Goal: Information Seeking & Learning: Check status

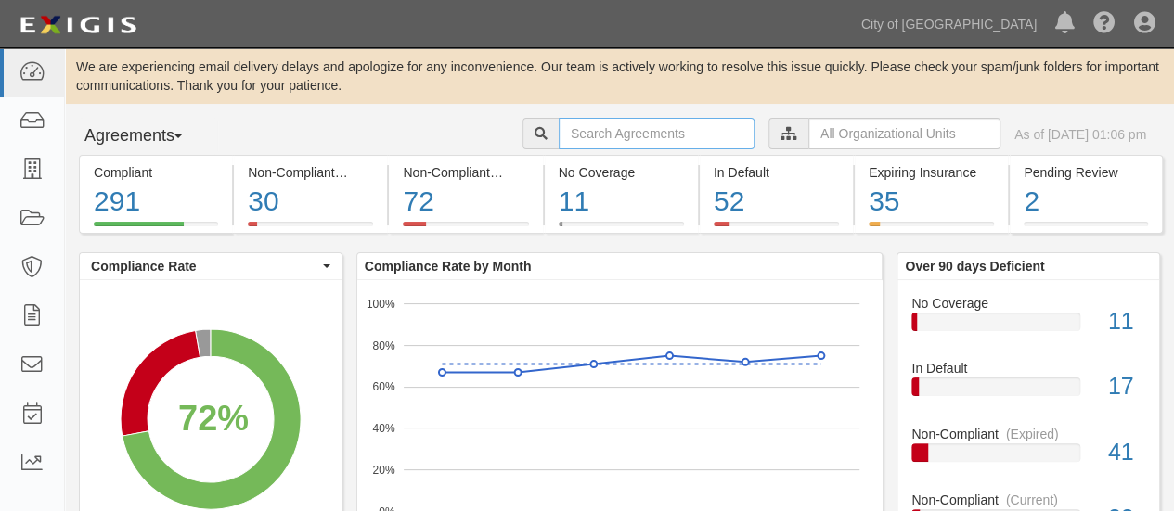
click at [626, 136] on input "text" at bounding box center [657, 134] width 196 height 32
click at [387, 131] on div "Agreements Parties Agreements Coverages City of Phoenix, Aviation Department Bu…" at bounding box center [619, 136] width 1109 height 37
click at [781, 136] on icon at bounding box center [789, 134] width 17 height 13
click at [810, 135] on input "text" at bounding box center [904, 134] width 192 height 32
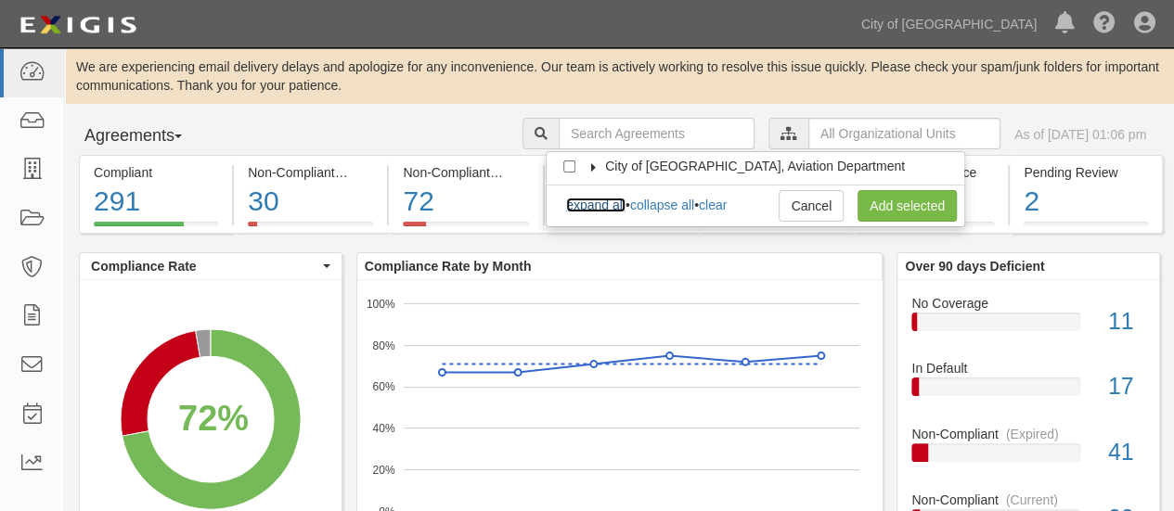
click at [591, 206] on link "expand all" at bounding box center [595, 205] width 59 height 15
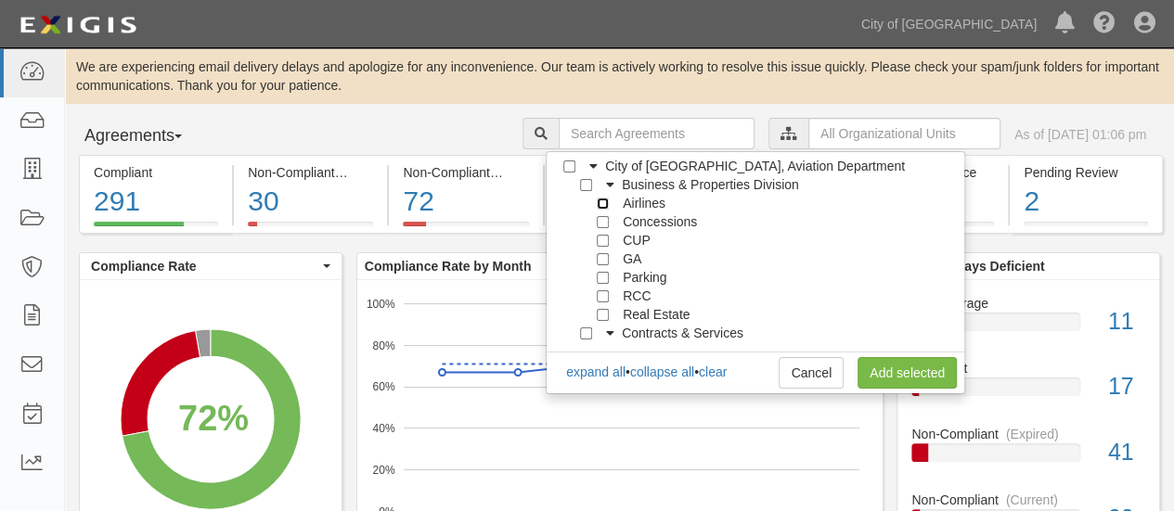
click at [604, 203] on input "Airlines" at bounding box center [603, 204] width 12 height 12
checkbox input "true"
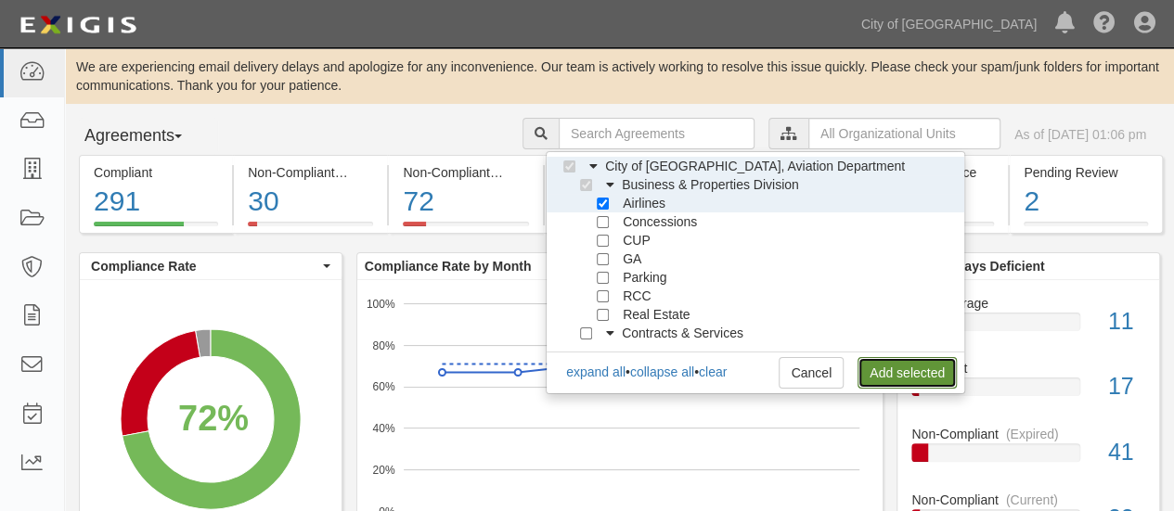
click at [910, 371] on link "Add selected" at bounding box center [907, 373] width 99 height 32
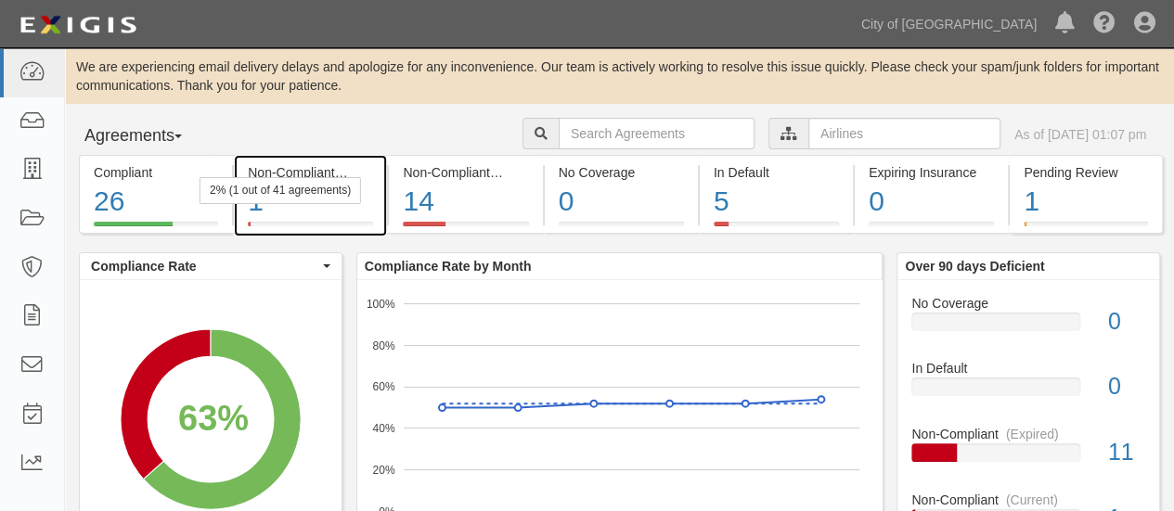
click at [295, 208] on div "1" at bounding box center [310, 202] width 125 height 40
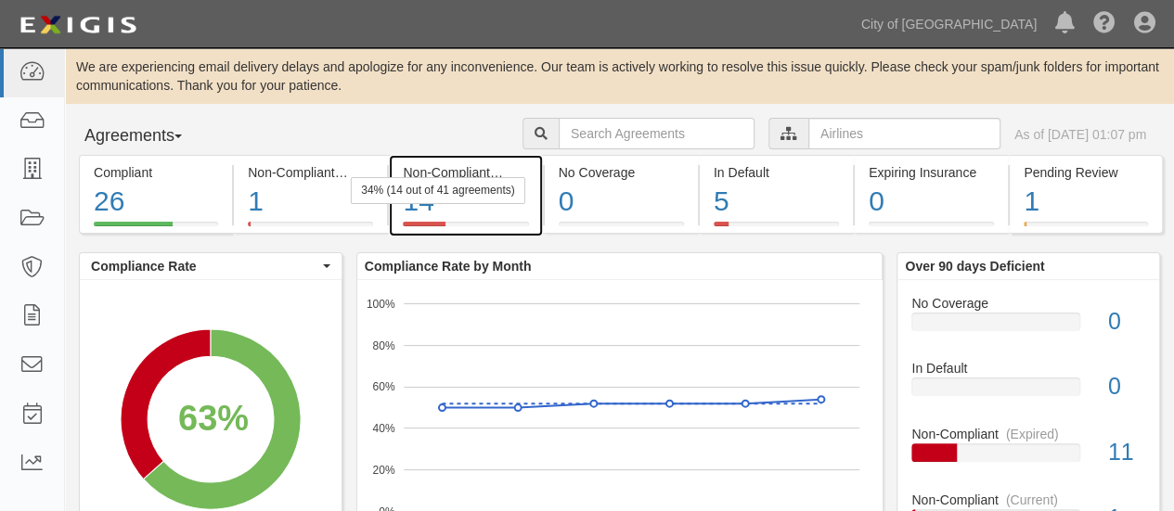
click at [487, 190] on div "34% (14 out of 41 agreements)" at bounding box center [438, 190] width 174 height 27
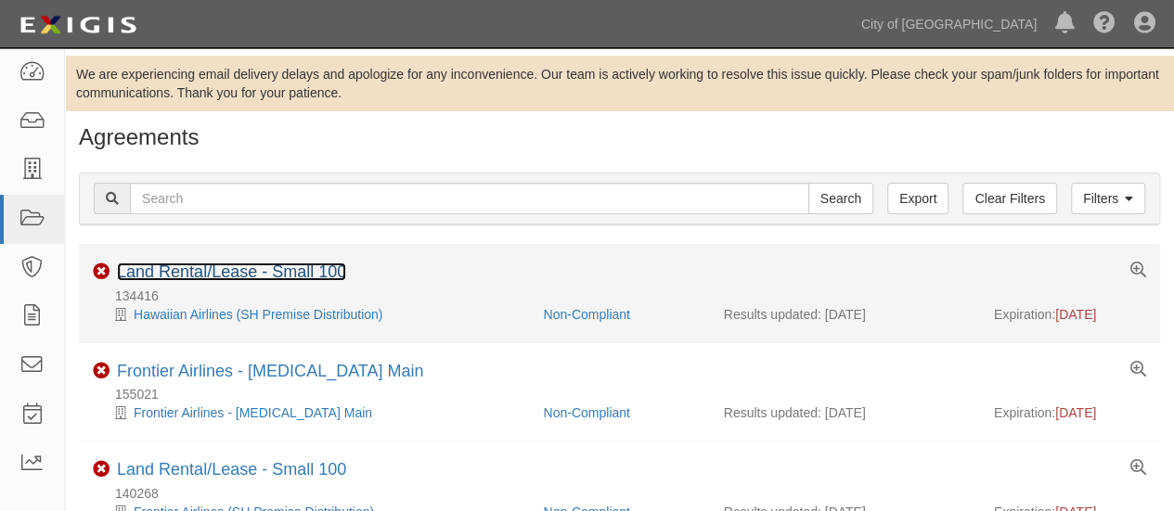
click at [225, 268] on link "Land Rental/Lease - Small 100" at bounding box center [231, 272] width 229 height 19
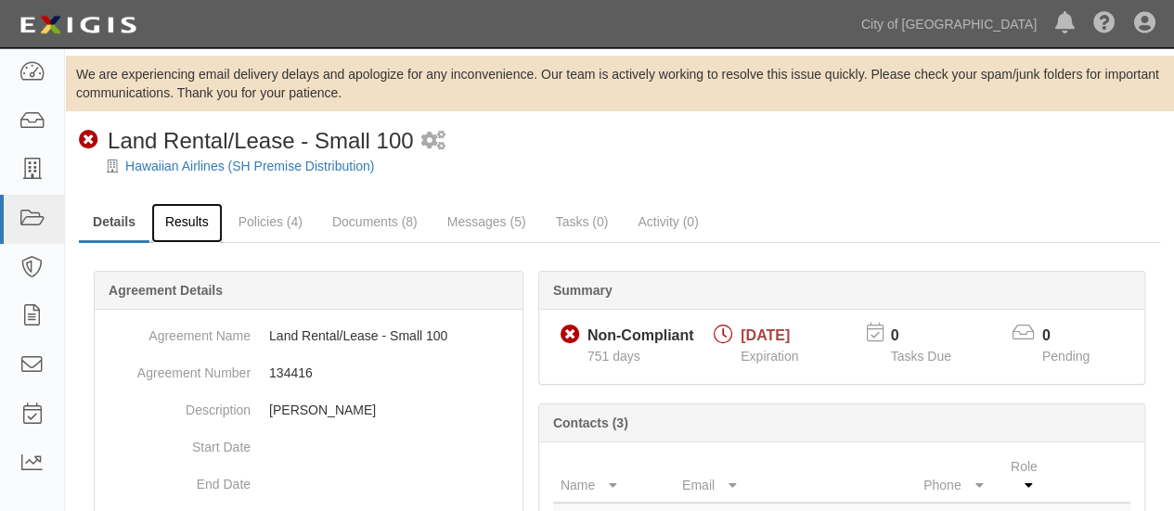
click at [183, 224] on link "Results" at bounding box center [186, 223] width 71 height 40
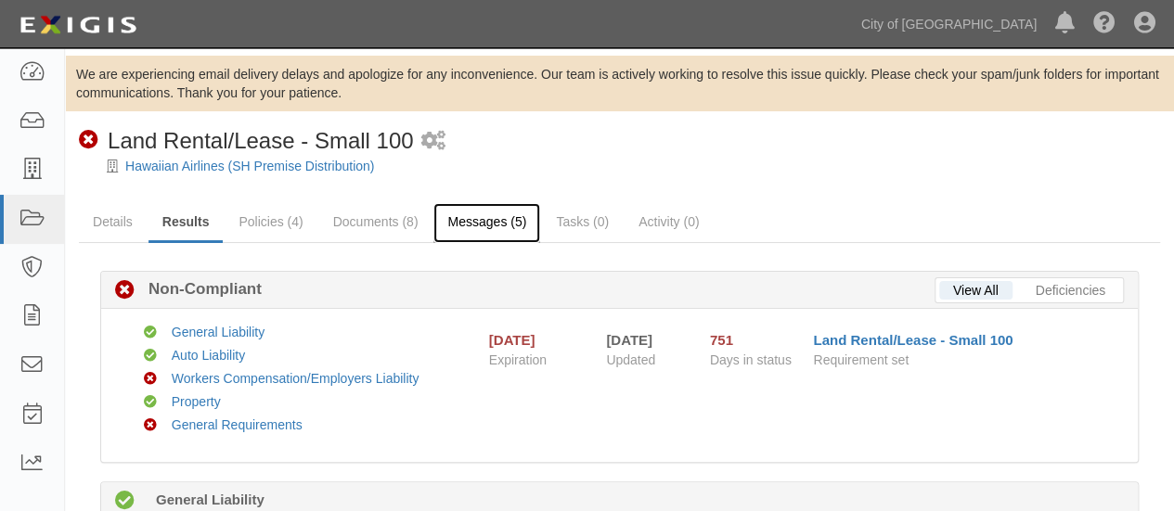
click at [498, 226] on link "Messages (5)" at bounding box center [486, 223] width 107 height 40
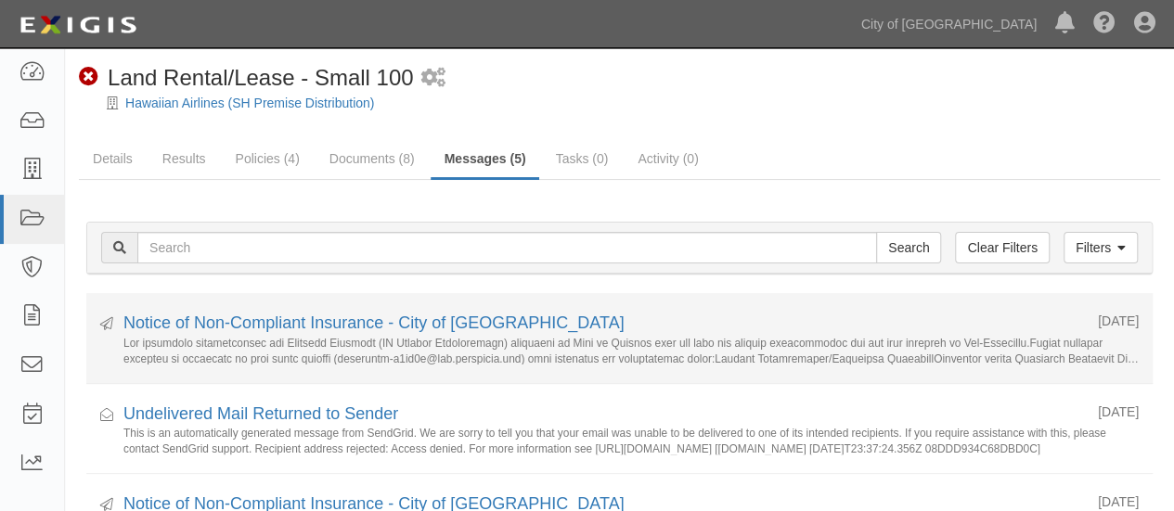
scroll to position [93, 0]
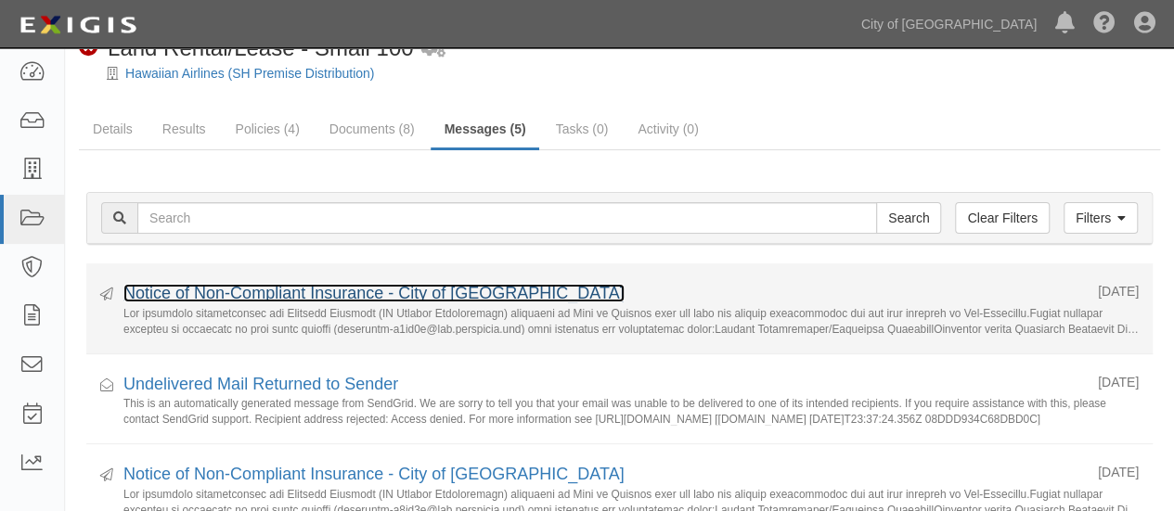
click at [264, 291] on link "Notice of Non-Compliant Insurance - City of [GEOGRAPHIC_DATA]" at bounding box center [373, 293] width 501 height 19
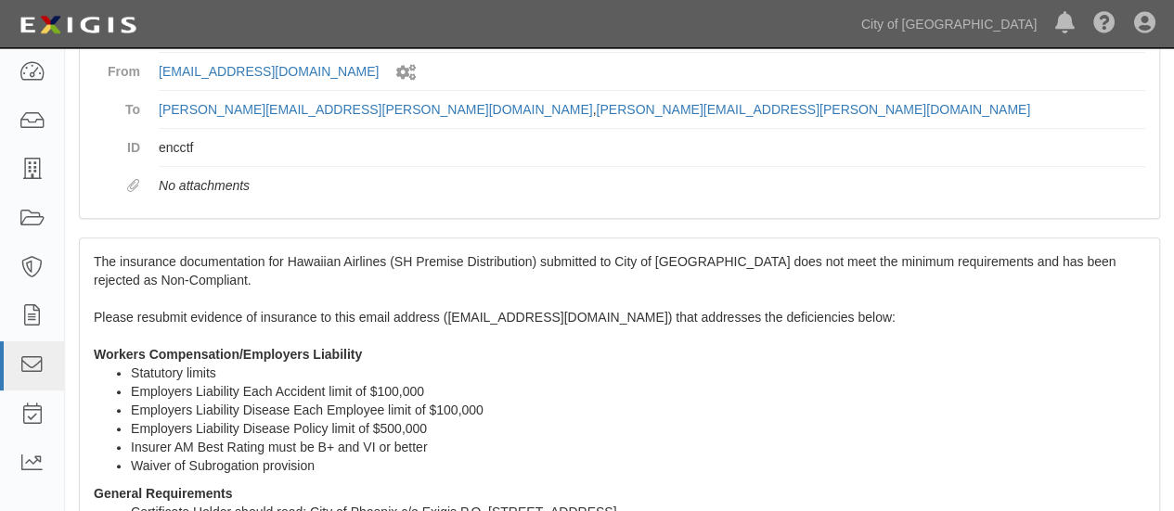
scroll to position [278, 0]
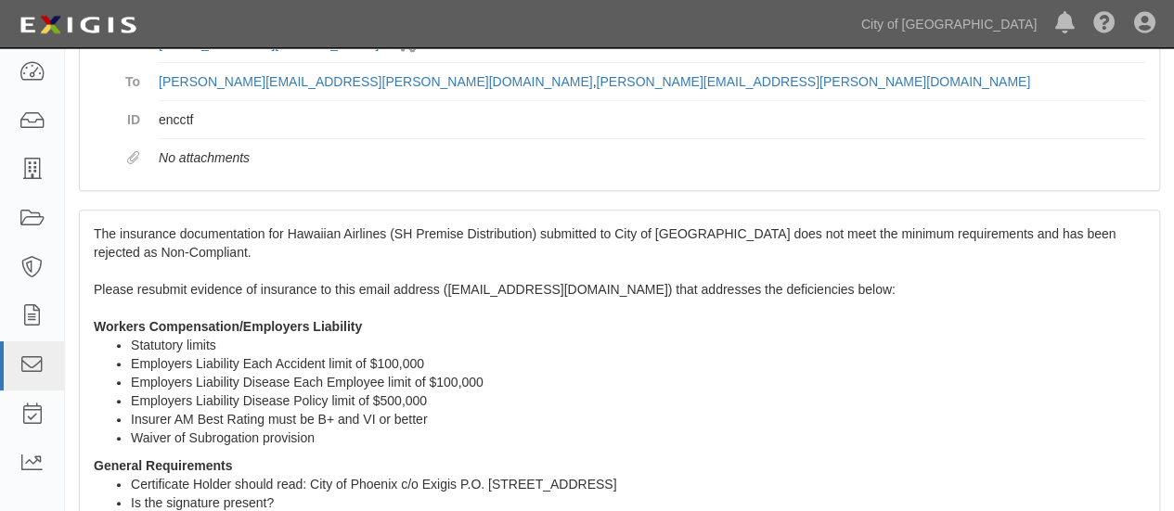
drag, startPoint x: 88, startPoint y: 187, endPoint x: 95, endPoint y: 194, distance: 9.9
click at [88, 211] on div "The insurance documentation for Hawaiian Airlines (SH Premise Distribution) sub…" at bounding box center [619, 487] width 1079 height 552
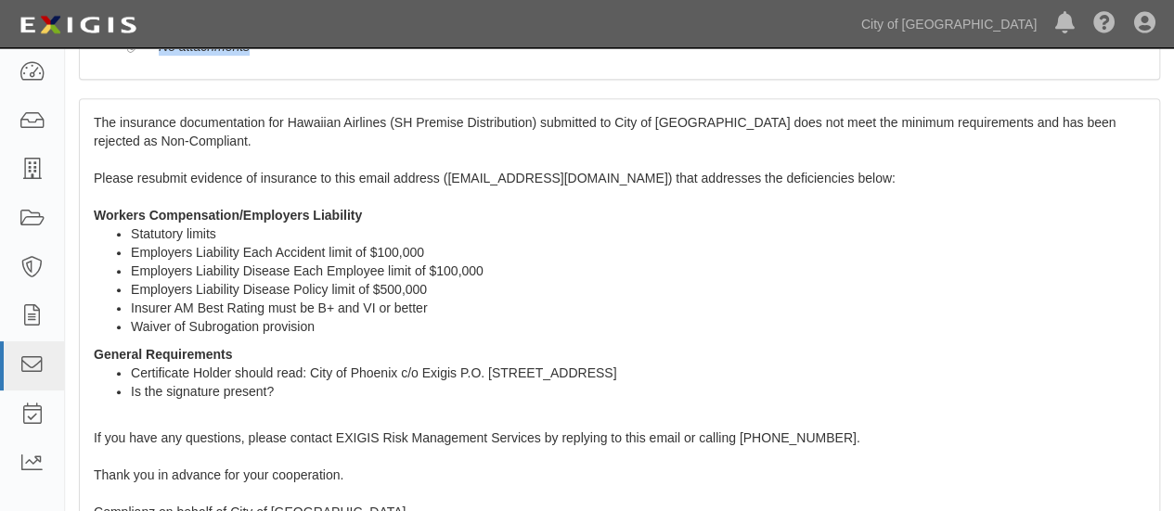
scroll to position [548, 0]
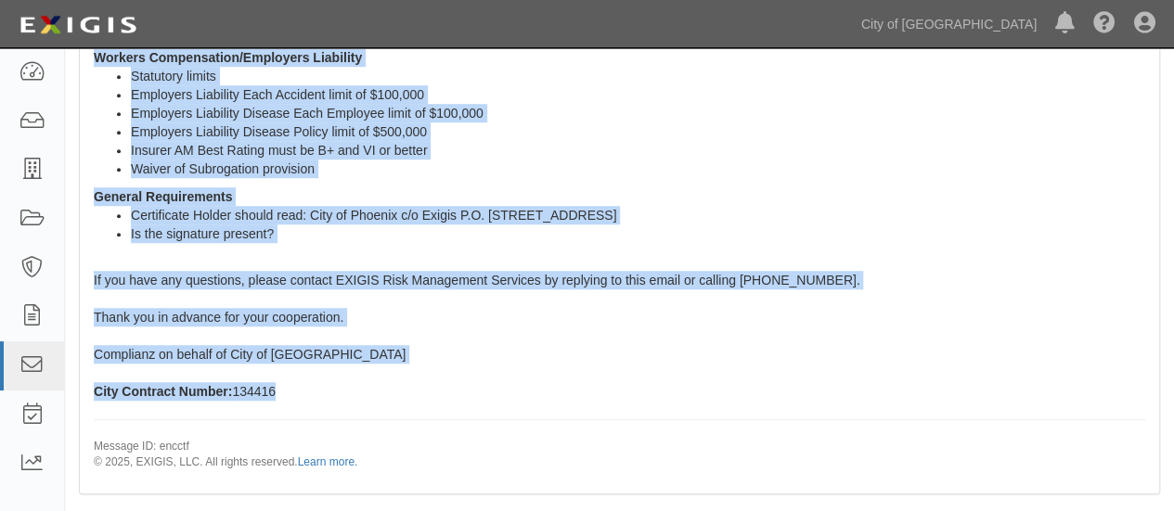
drag, startPoint x: 95, startPoint y: 205, endPoint x: 497, endPoint y: 372, distance: 436.1
click at [497, 372] on div "The insurance documentation for Hawaiian Airlines (SH Premise Distribution) sub…" at bounding box center [619, 218] width 1079 height 552
copy span "The insurance documentation for Hawaiian Airlines (SH Premise Distribution) sub…"
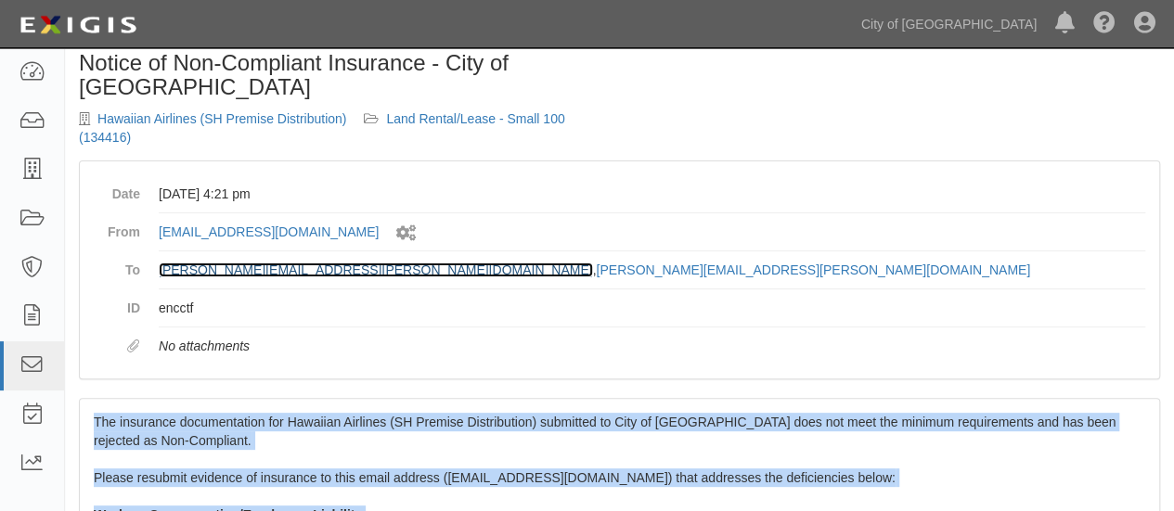
scroll to position [278, 0]
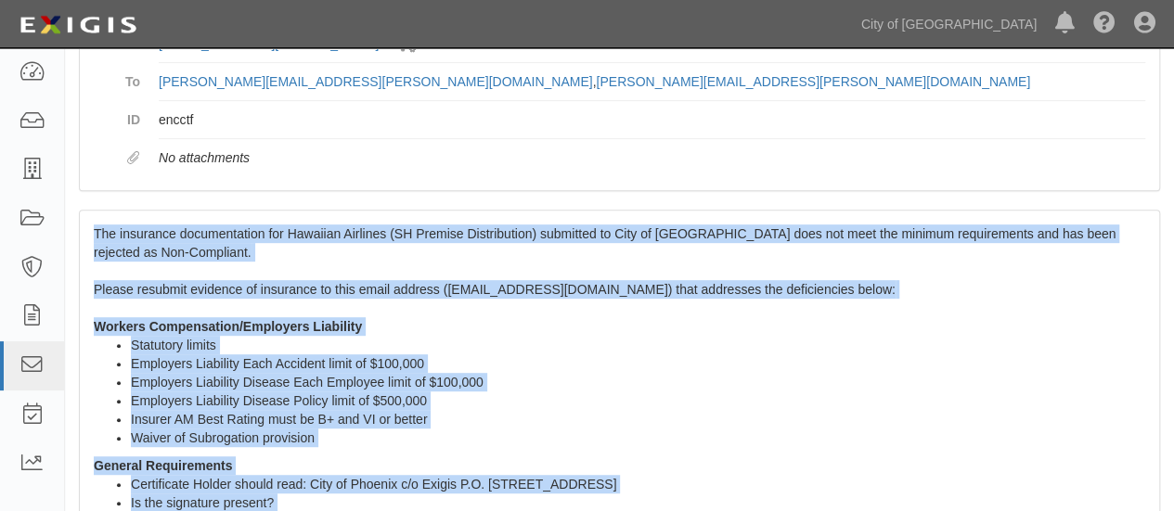
copy span "The insurance documentation for Hawaiian Airlines (SH Premise Distribution) sub…"
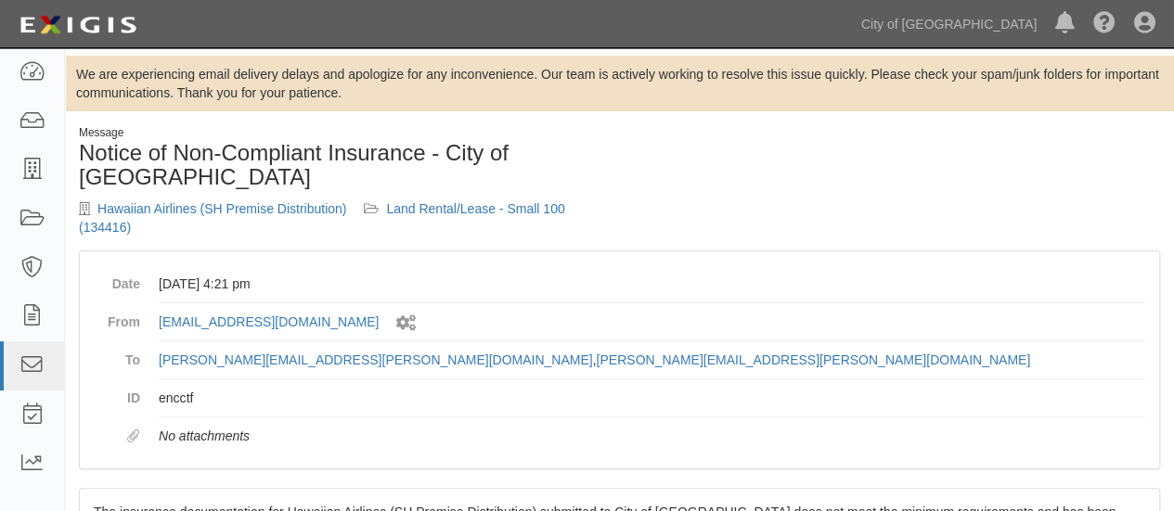
click at [517, 157] on h1 "Notice of Non-Compliant Insurance - City of [GEOGRAPHIC_DATA]" at bounding box center [342, 165] width 527 height 49
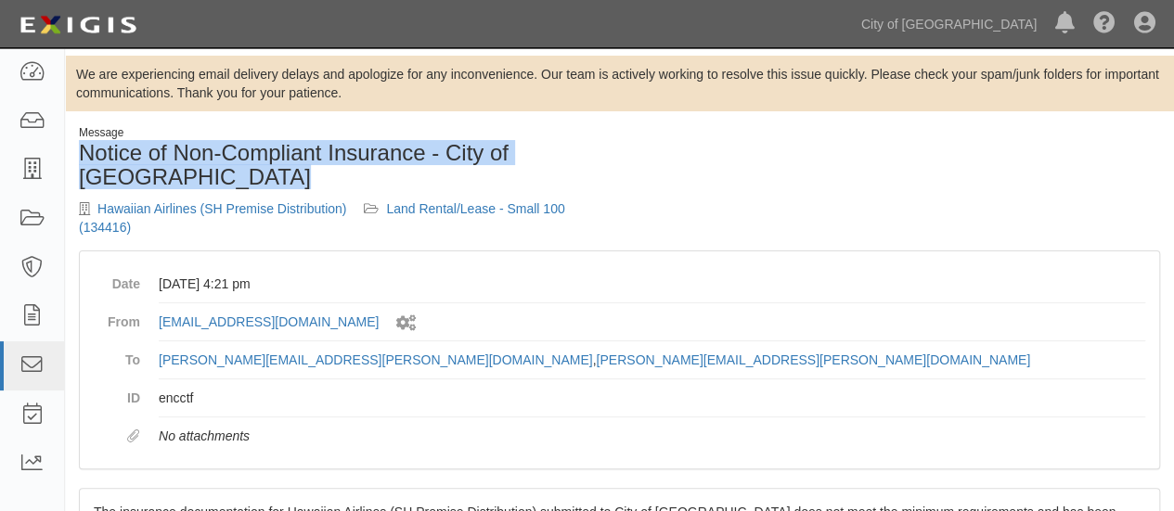
click at [517, 157] on h1 "Notice of Non-Compliant Insurance - City of [GEOGRAPHIC_DATA]" at bounding box center [342, 165] width 527 height 49
copy h1 "Notice of Non-Compliant Insurance - City of [GEOGRAPHIC_DATA]"
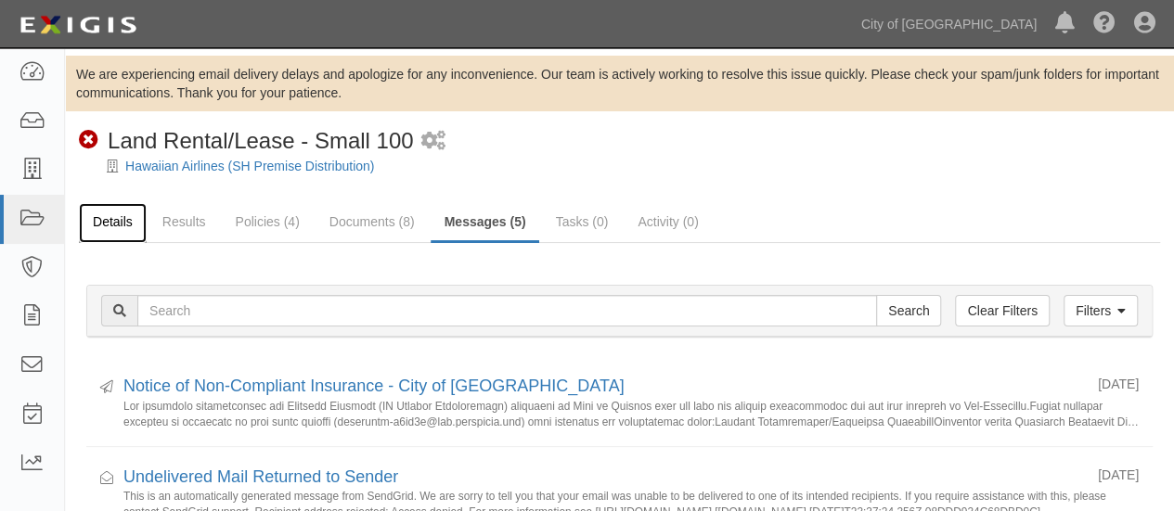
click at [126, 226] on link "Details" at bounding box center [113, 223] width 68 height 40
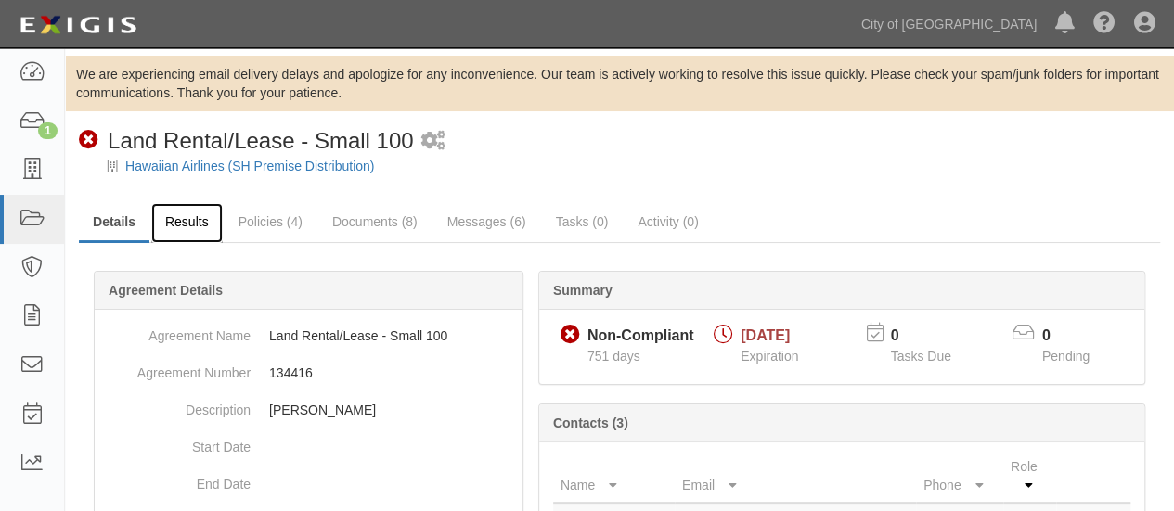
click at [189, 227] on link "Results" at bounding box center [186, 223] width 71 height 40
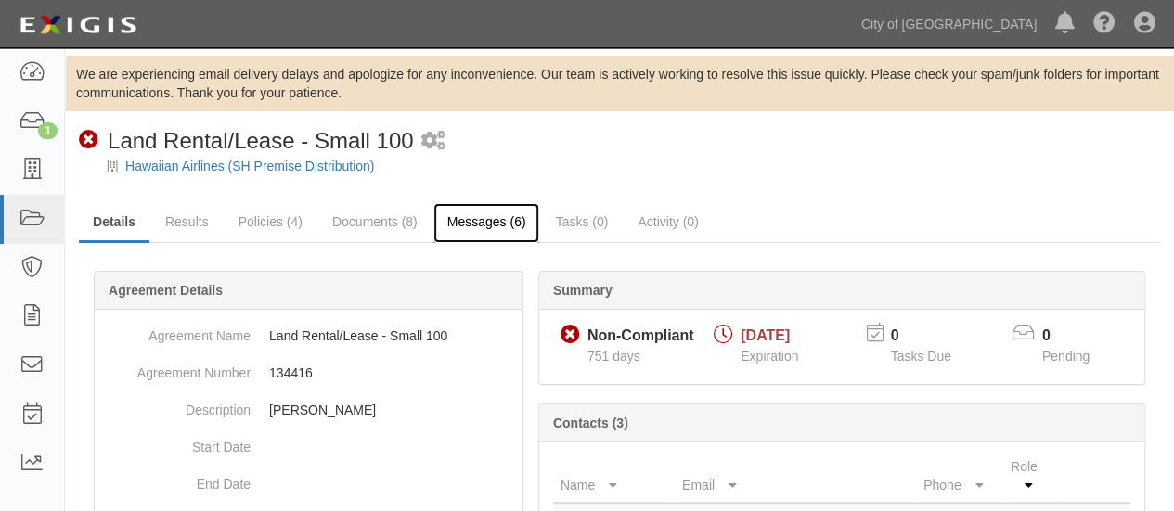
click at [501, 214] on link "Messages (6)" at bounding box center [486, 223] width 107 height 40
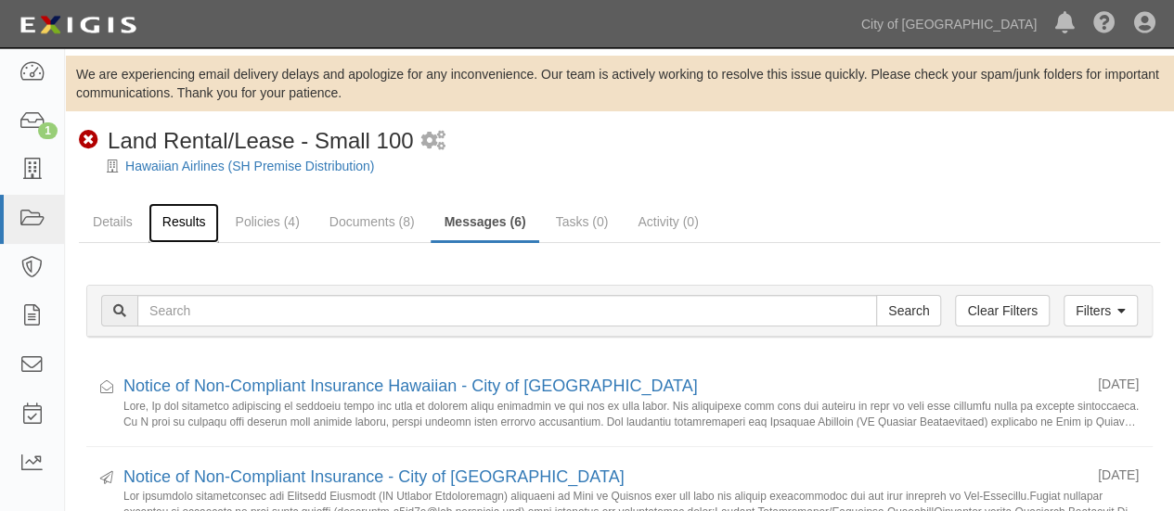
click at [193, 226] on link "Results" at bounding box center [184, 223] width 71 height 40
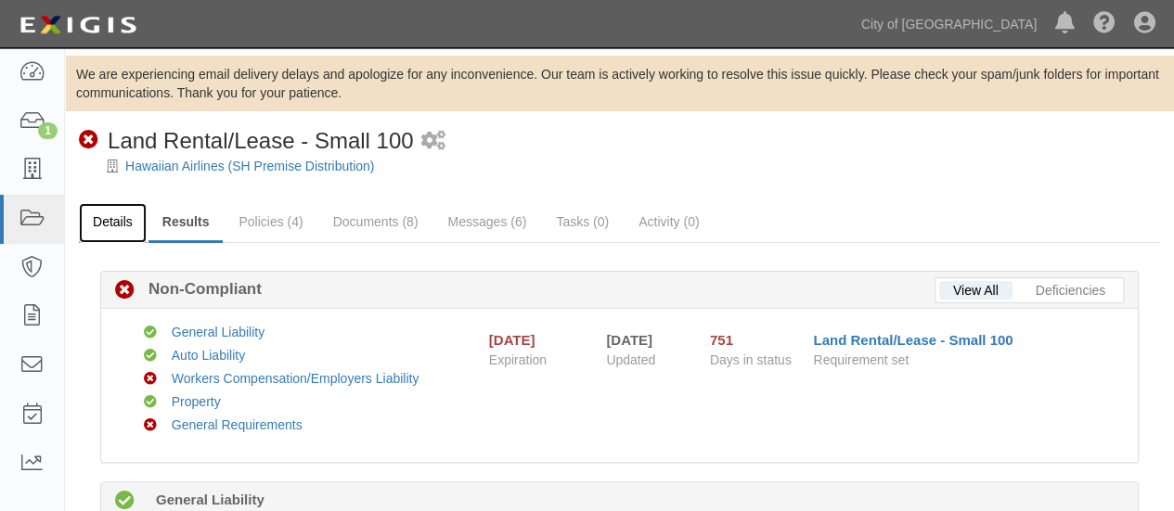
click at [117, 226] on link "Details" at bounding box center [113, 223] width 68 height 40
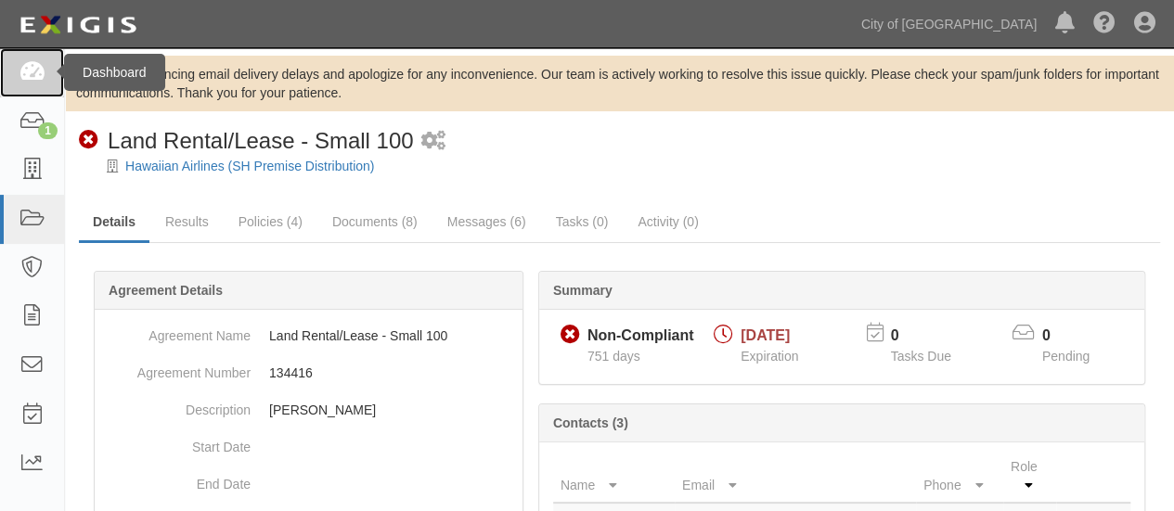
click at [32, 71] on icon at bounding box center [32, 72] width 26 height 21
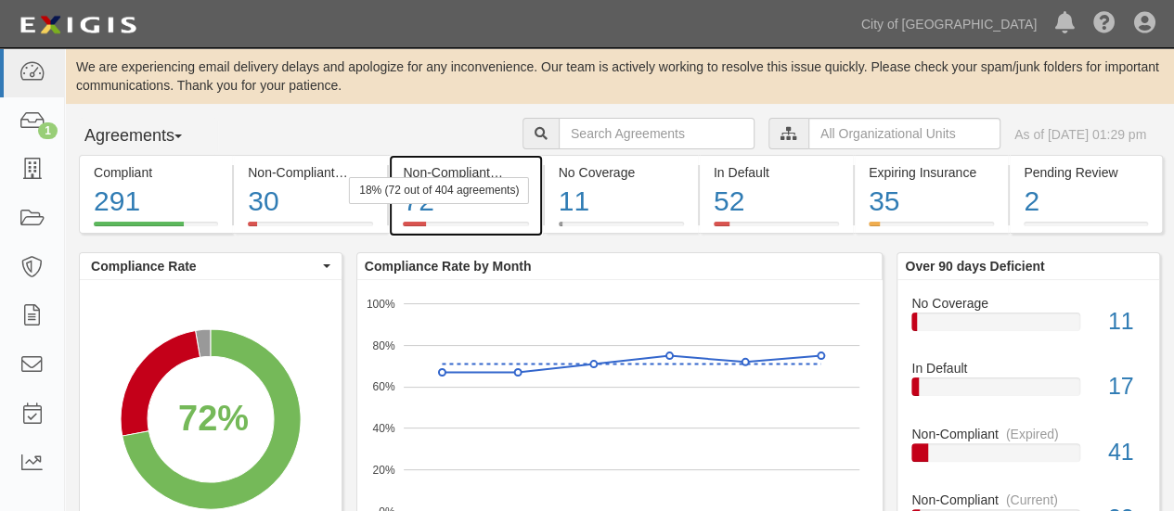
click at [432, 187] on div "18% (72 out of 404 agreements)" at bounding box center [439, 190] width 180 height 27
